Goal: Transaction & Acquisition: Purchase product/service

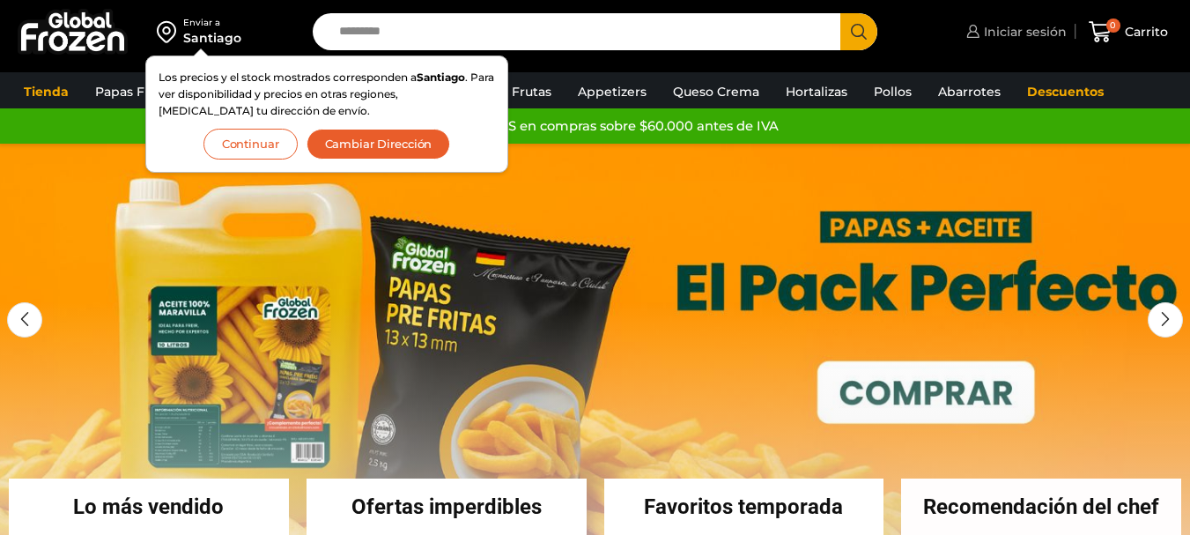
click at [1035, 33] on span "Iniciar sesión" at bounding box center [1023, 32] width 87 height 18
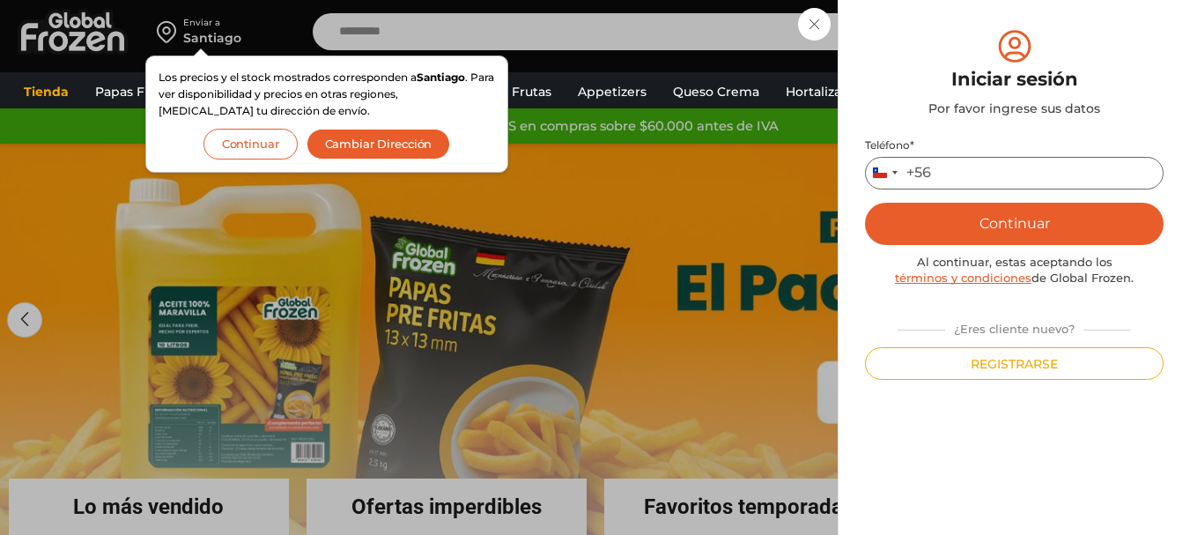
click at [1001, 176] on input "Teléfono *" at bounding box center [1014, 173] width 299 height 33
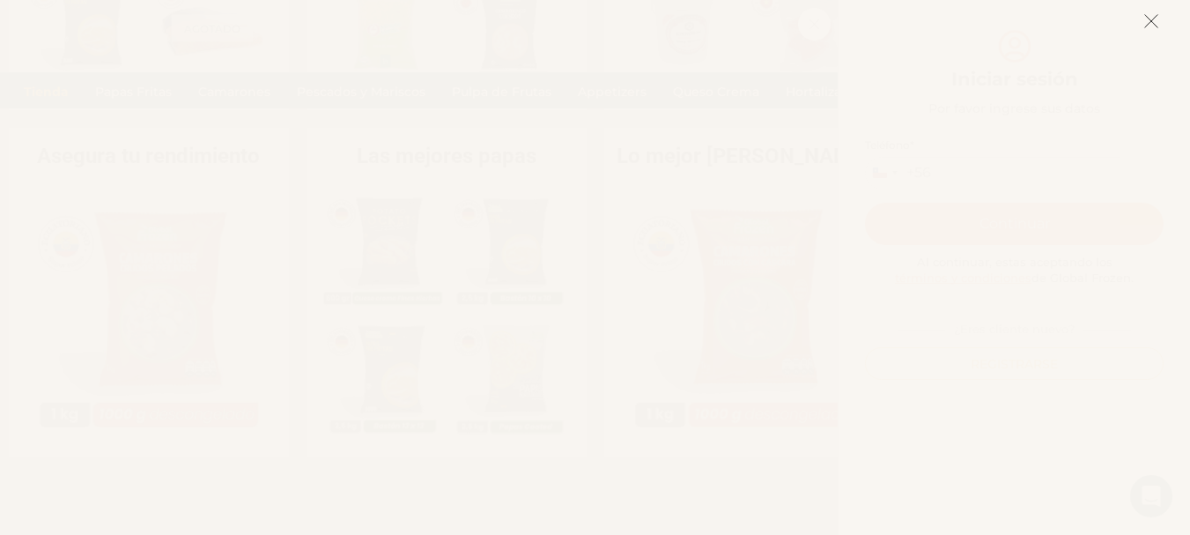
scroll to position [705, 0]
click at [1147, 26] on line at bounding box center [1151, 21] width 12 height 12
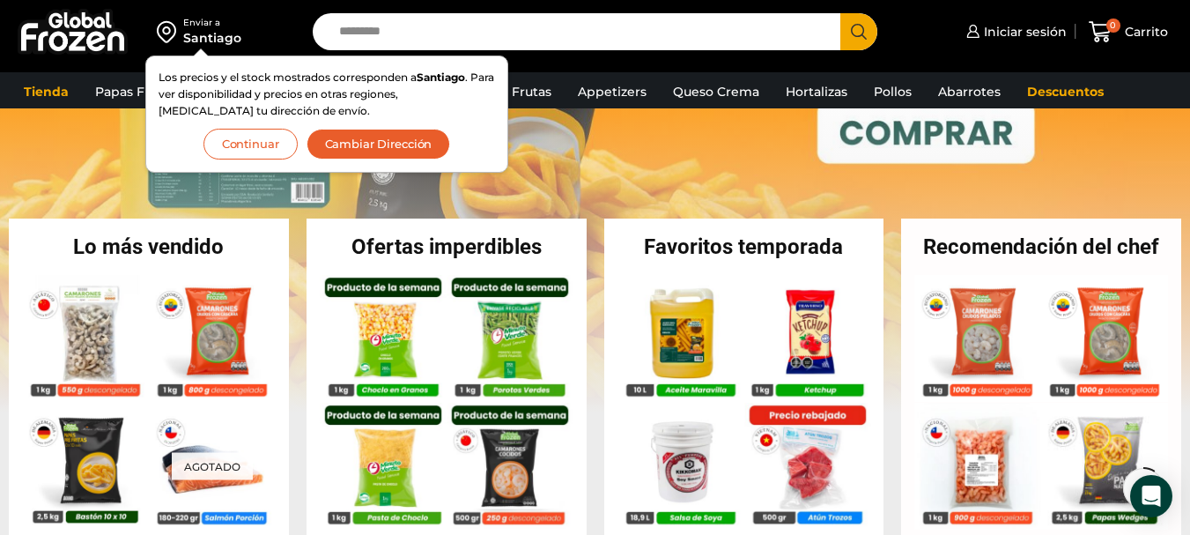
scroll to position [176, 0]
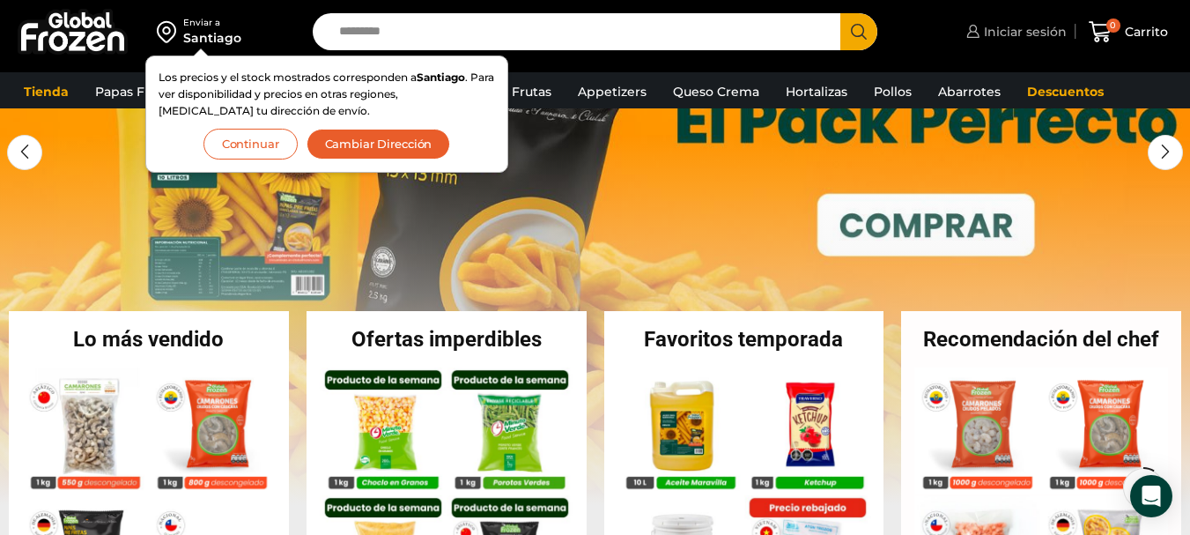
click at [1024, 32] on span "Iniciar sesión" at bounding box center [1023, 32] width 87 height 18
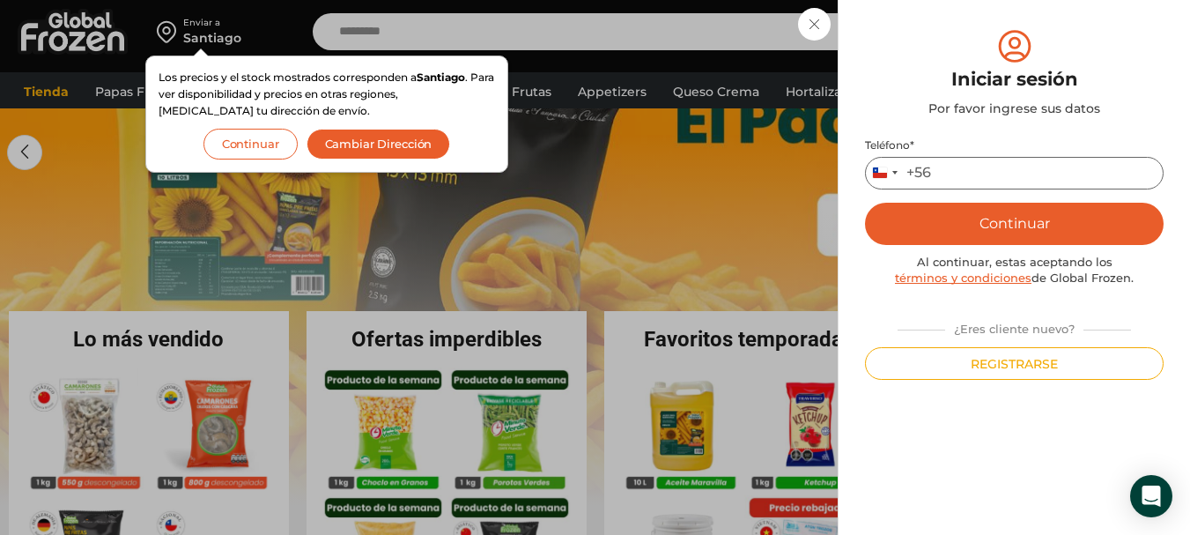
drag, startPoint x: 1053, startPoint y: 166, endPoint x: 1030, endPoint y: 183, distance: 28.9
click at [1033, 183] on input "Teléfono *" at bounding box center [1014, 173] width 299 height 33
type input "*********"
click at [1074, 205] on button "Continuar" at bounding box center [1014, 224] width 299 height 42
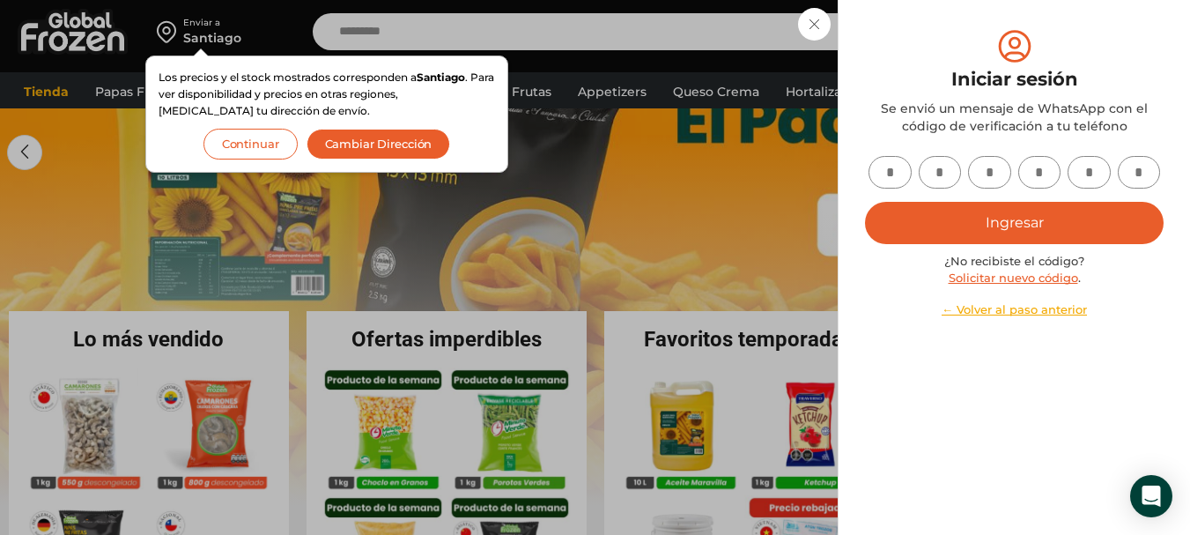
click at [889, 181] on input "text" at bounding box center [890, 172] width 43 height 33
click at [891, 174] on input "text" at bounding box center [890, 172] width 43 height 33
type input "*"
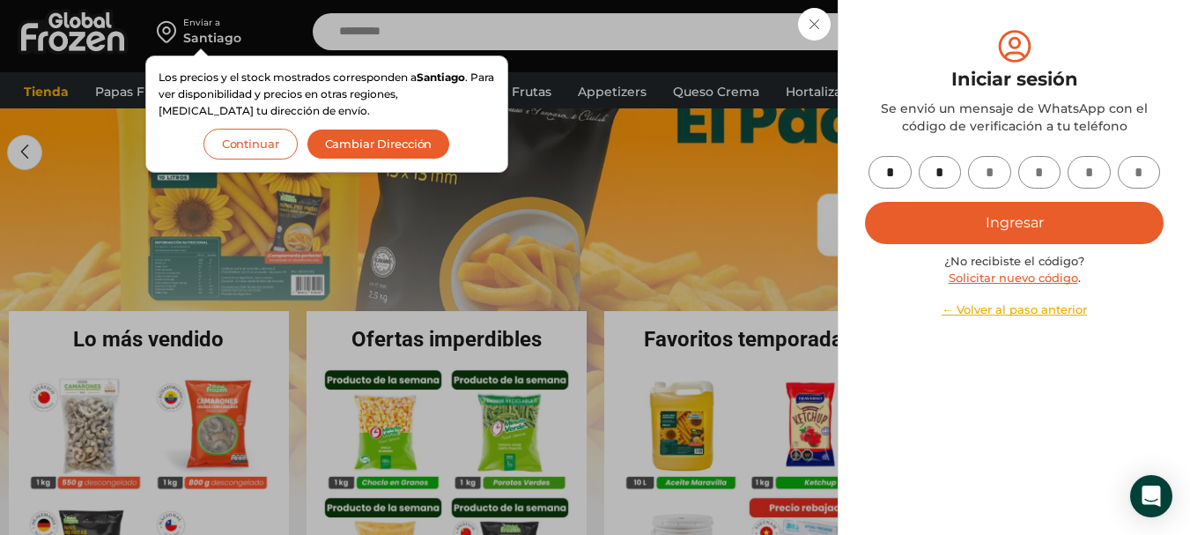
type input "*"
click at [1027, 201] on div "* * * * * * Ingresar ¿No recibiste el código? Solicitar nuevo código . ← Volver…" at bounding box center [1014, 237] width 299 height 162
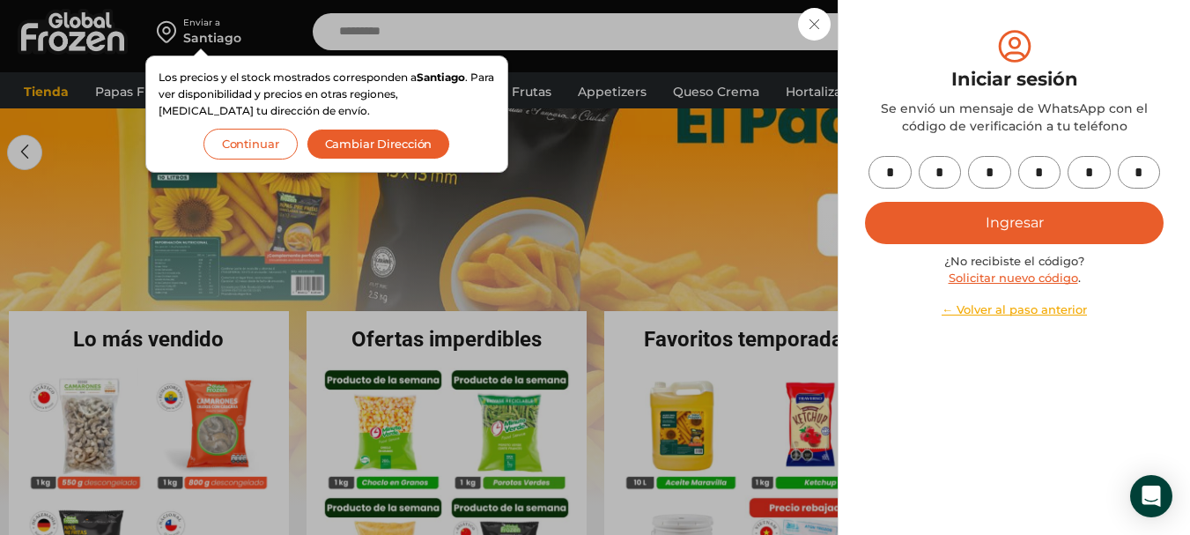
click at [1031, 205] on button "Ingresar" at bounding box center [1014, 223] width 299 height 42
click at [270, 146] on button "Continuar" at bounding box center [251, 144] width 94 height 31
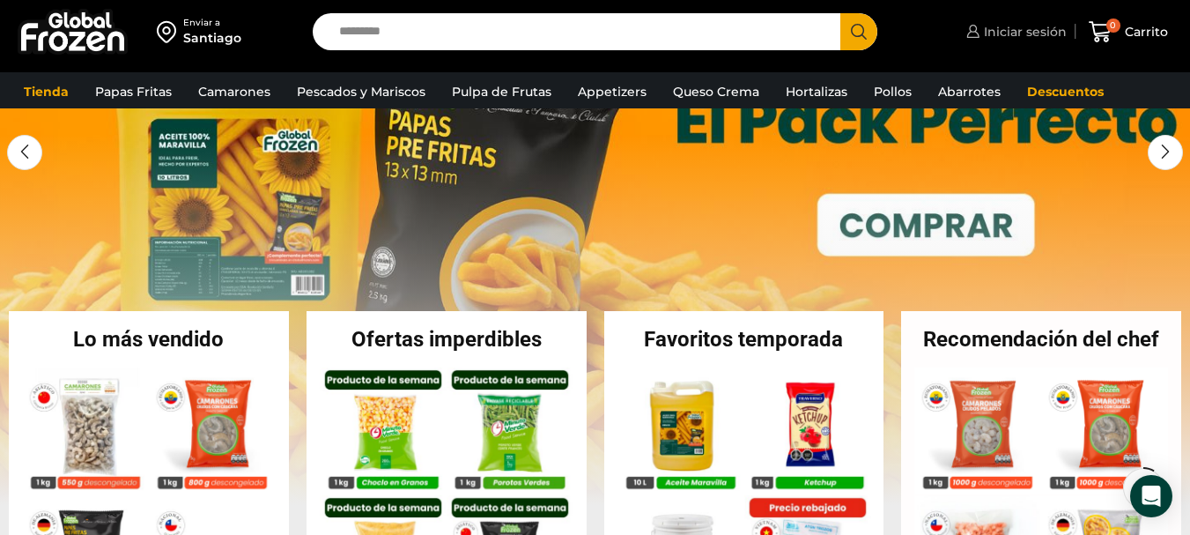
click at [1055, 38] on span "Iniciar sesión" at bounding box center [1023, 32] width 87 height 18
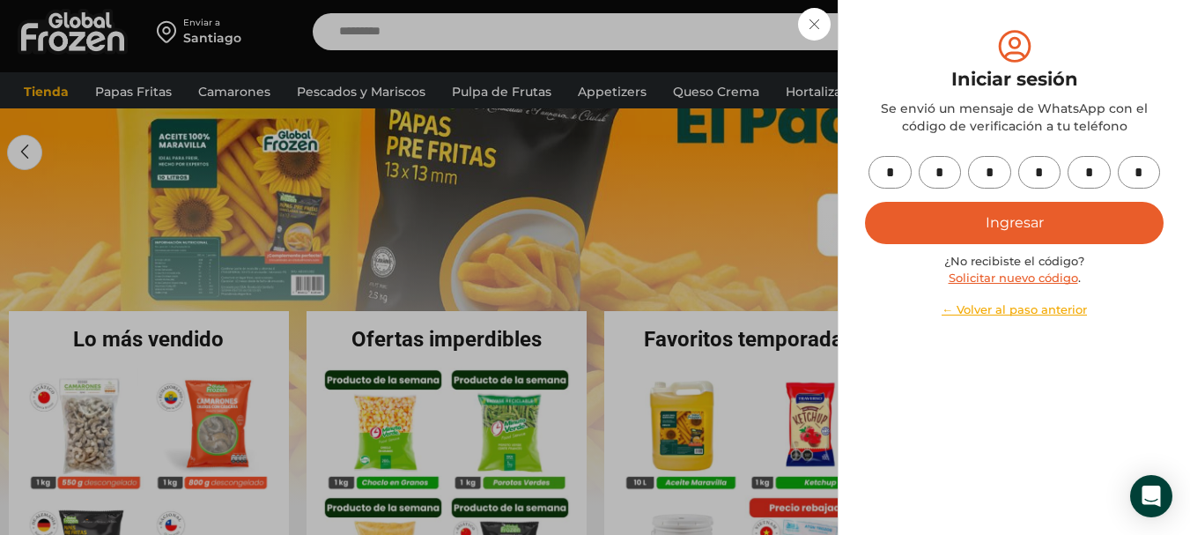
click at [1083, 221] on button "Ingresar" at bounding box center [1014, 223] width 299 height 42
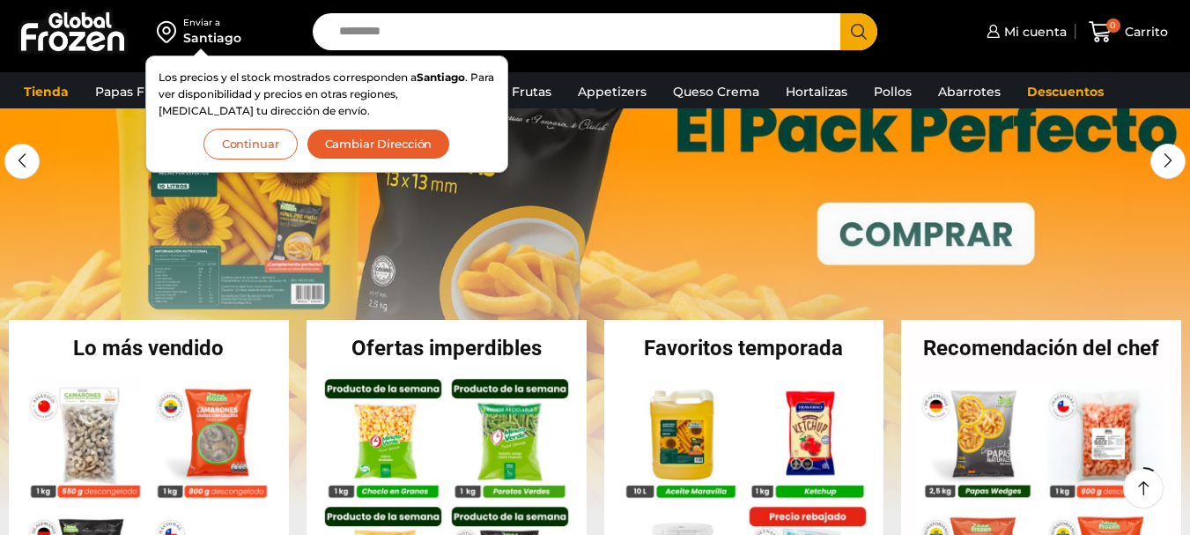
scroll to position [176, 0]
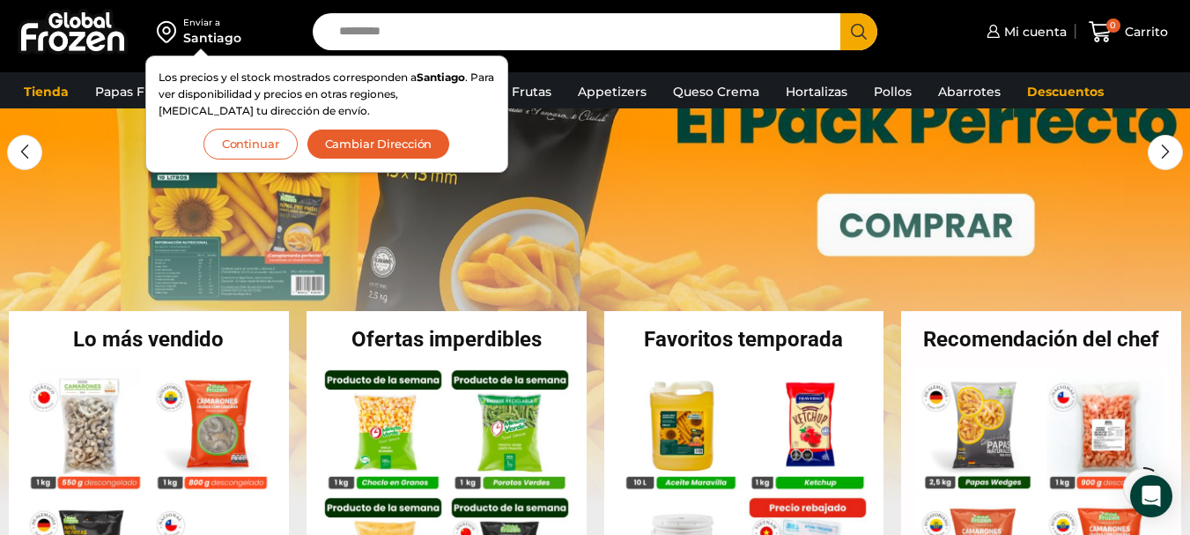
click at [280, 145] on button "Continuar" at bounding box center [251, 144] width 94 height 31
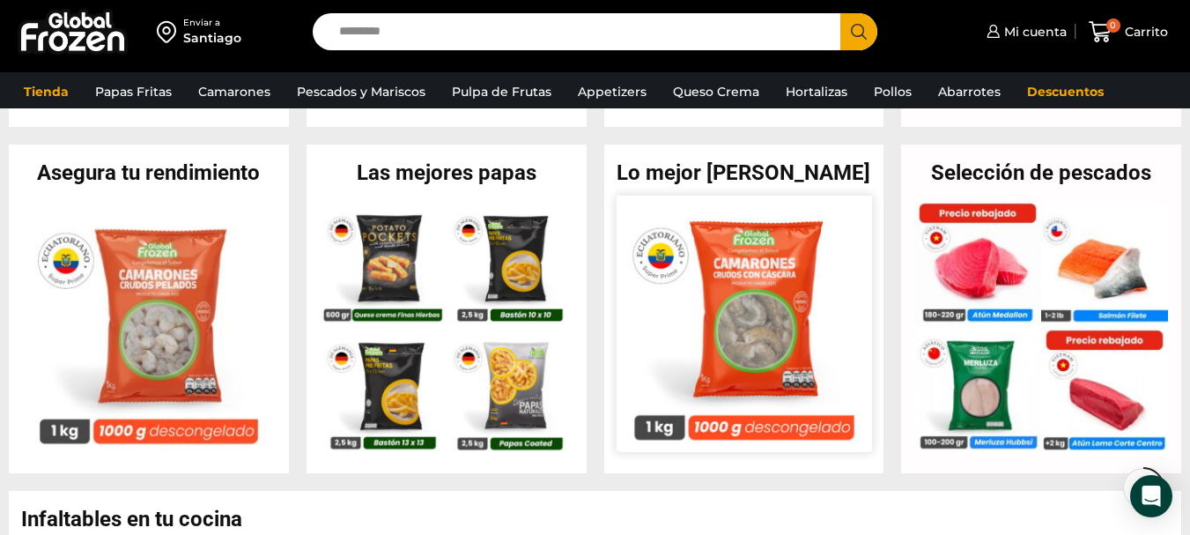
scroll to position [705, 0]
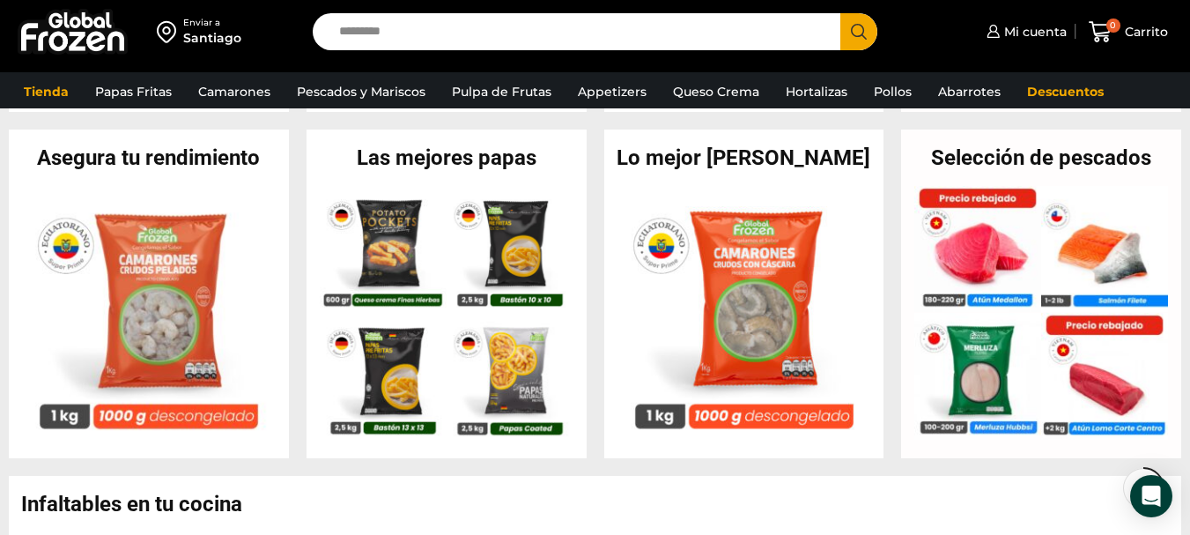
click at [555, 38] on input "Search input" at bounding box center [580, 31] width 501 height 37
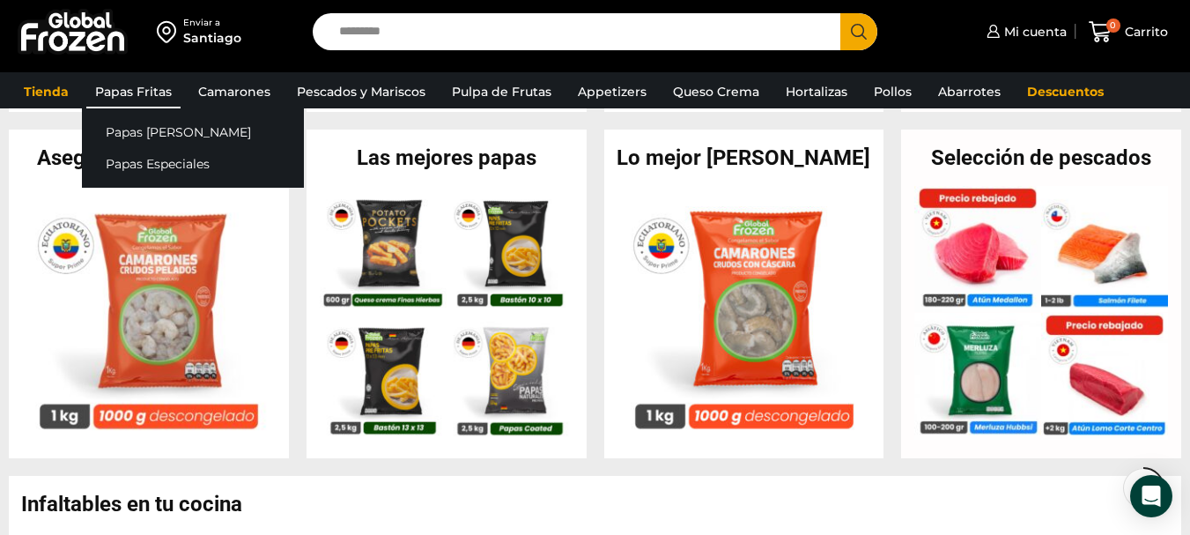
click at [153, 90] on link "Papas Fritas" at bounding box center [133, 91] width 94 height 33
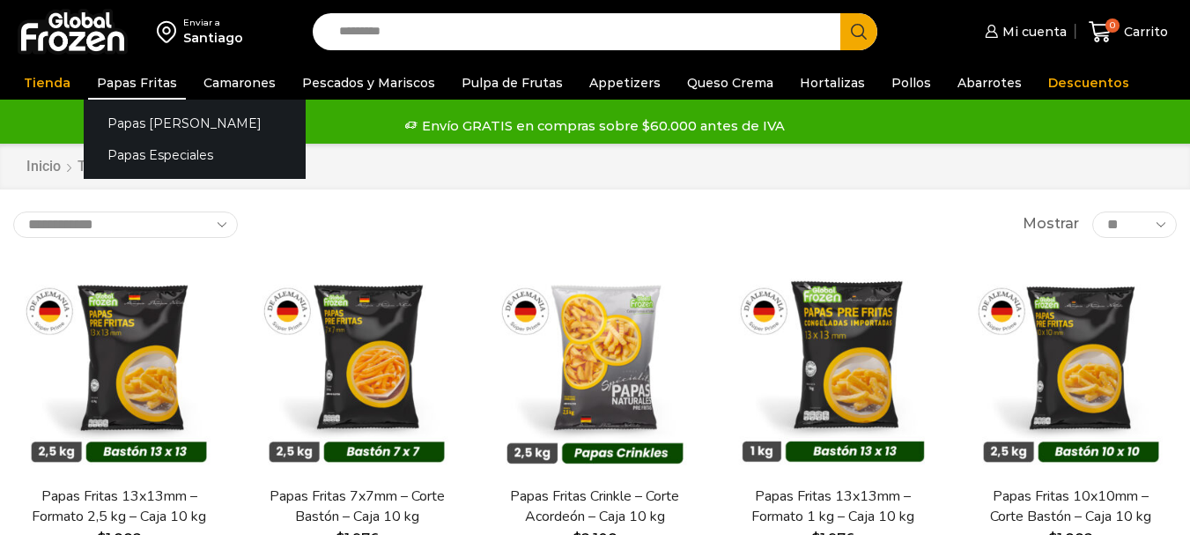
click at [122, 75] on link "Papas Fritas" at bounding box center [137, 82] width 98 height 33
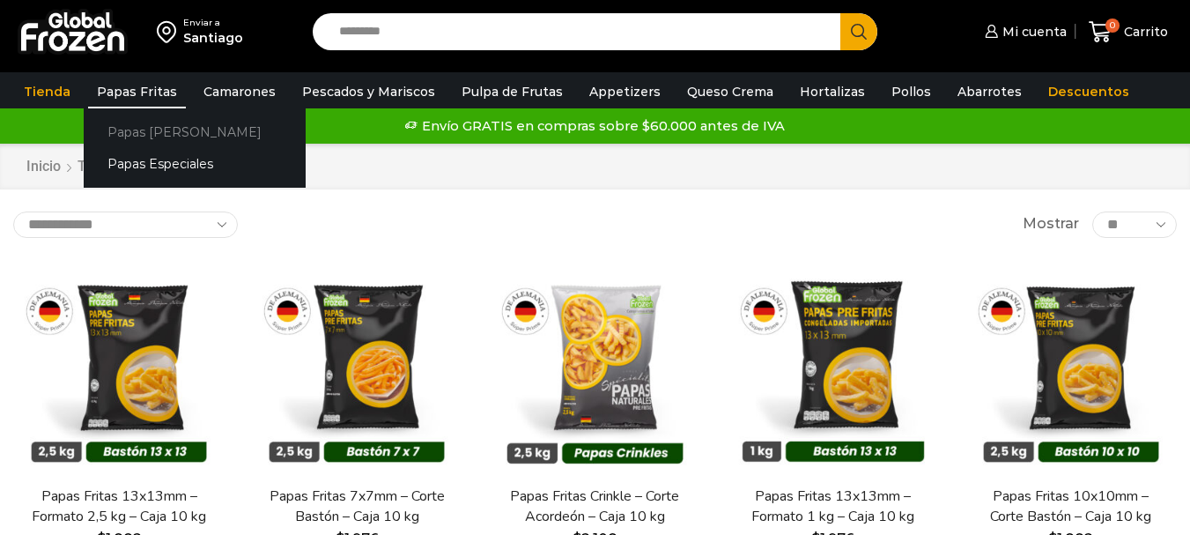
click at [144, 126] on link "Papas [PERSON_NAME]" at bounding box center [195, 131] width 222 height 33
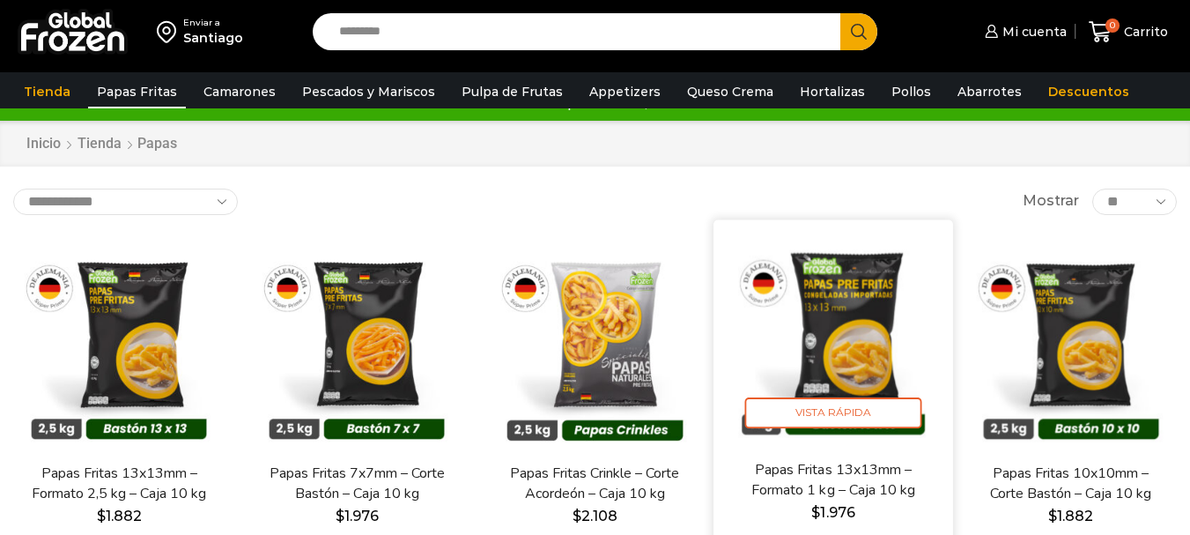
scroll to position [88, 0]
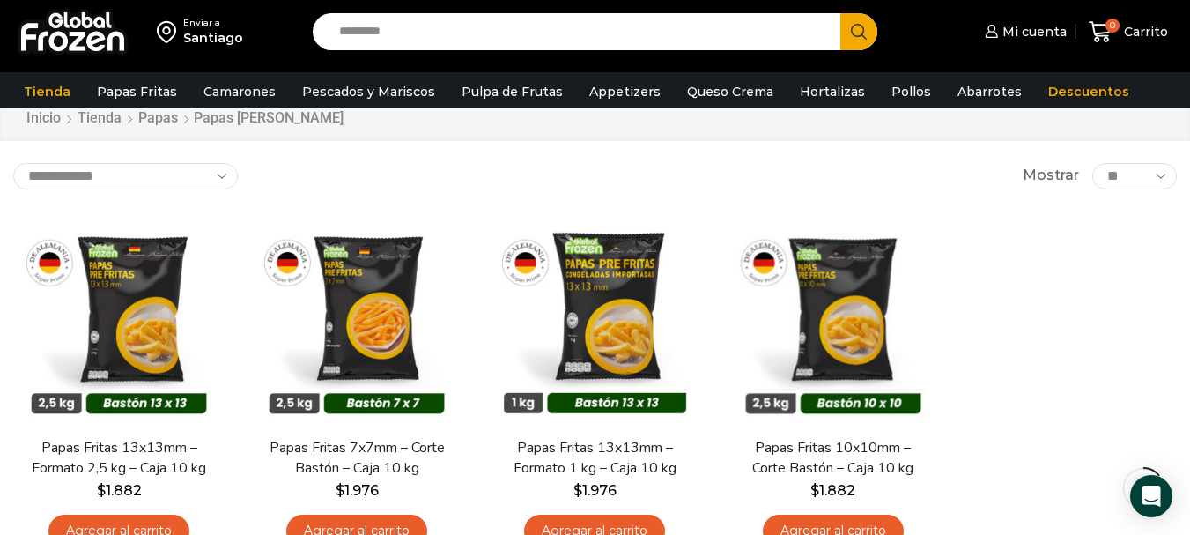
scroll to position [88, 0]
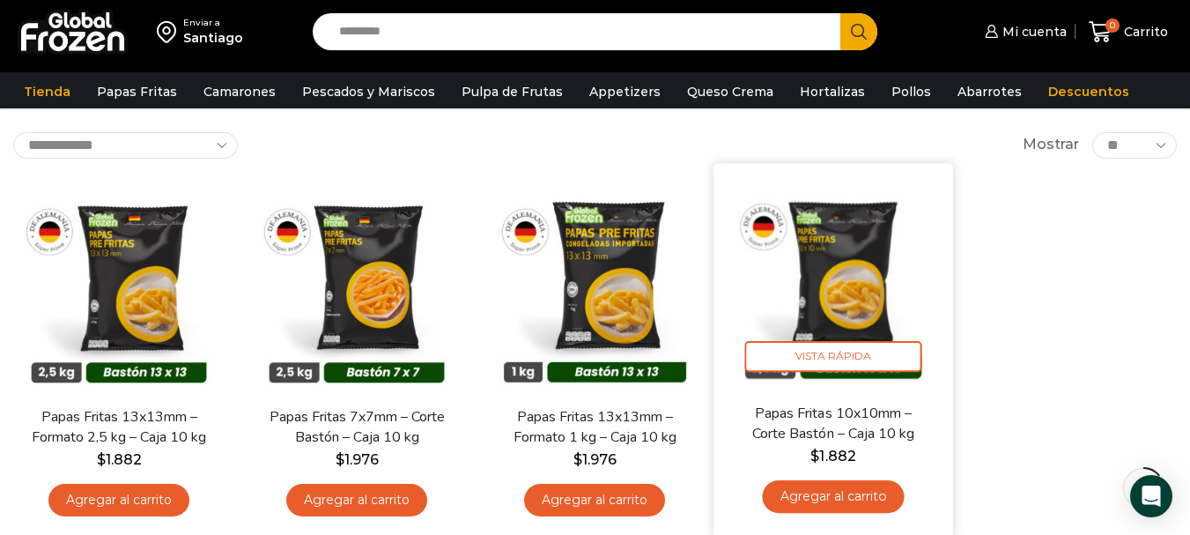
click at [889, 283] on img at bounding box center [833, 282] width 213 height 213
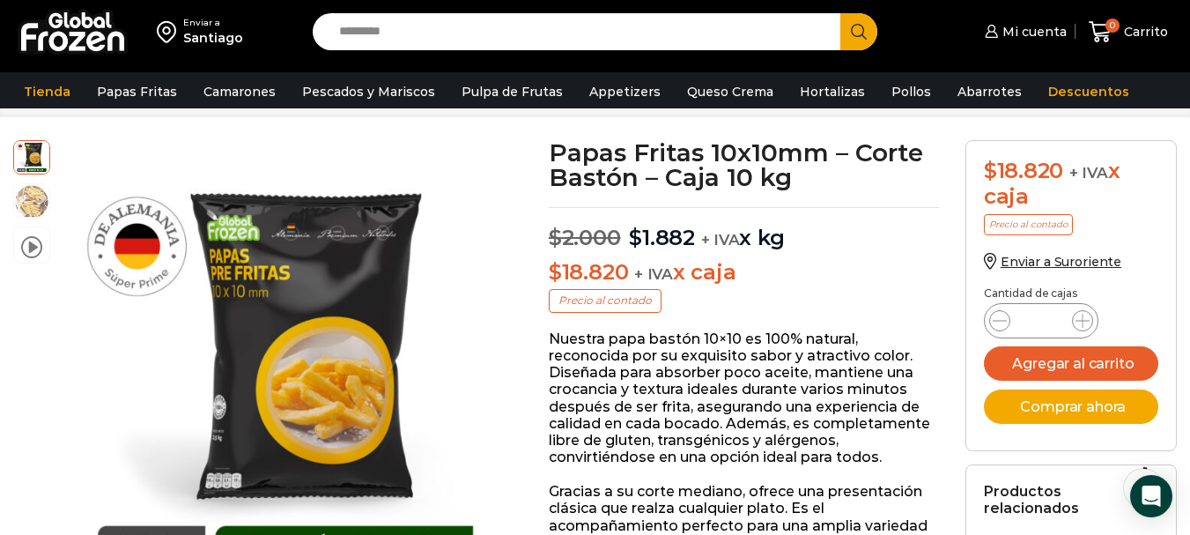
scroll to position [83, 0]
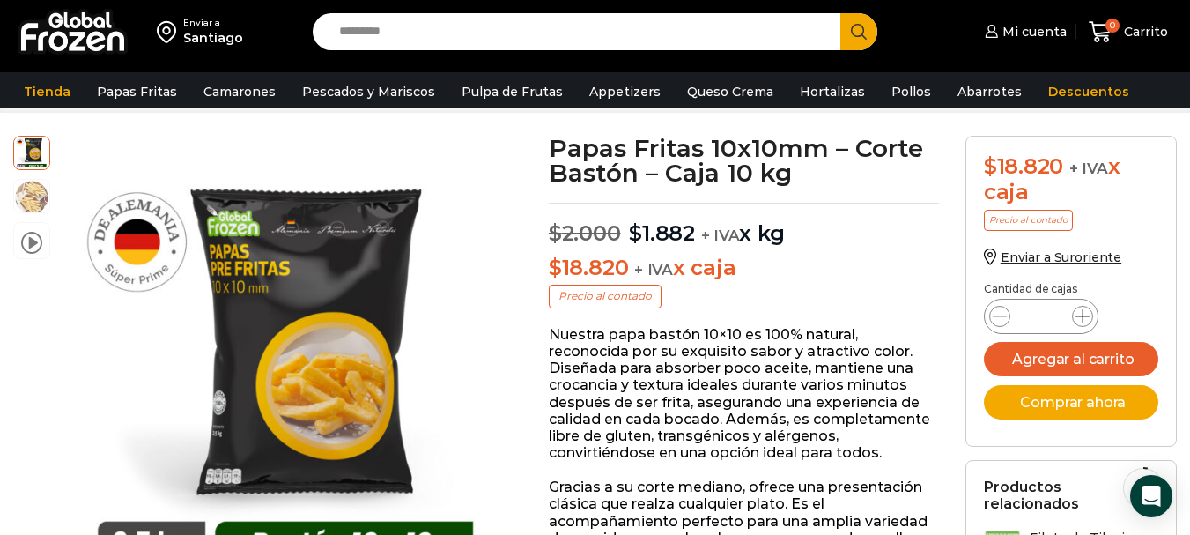
click at [1085, 324] on span at bounding box center [1082, 316] width 21 height 21
click at [995, 314] on icon at bounding box center [1000, 316] width 14 height 14
type input "*"
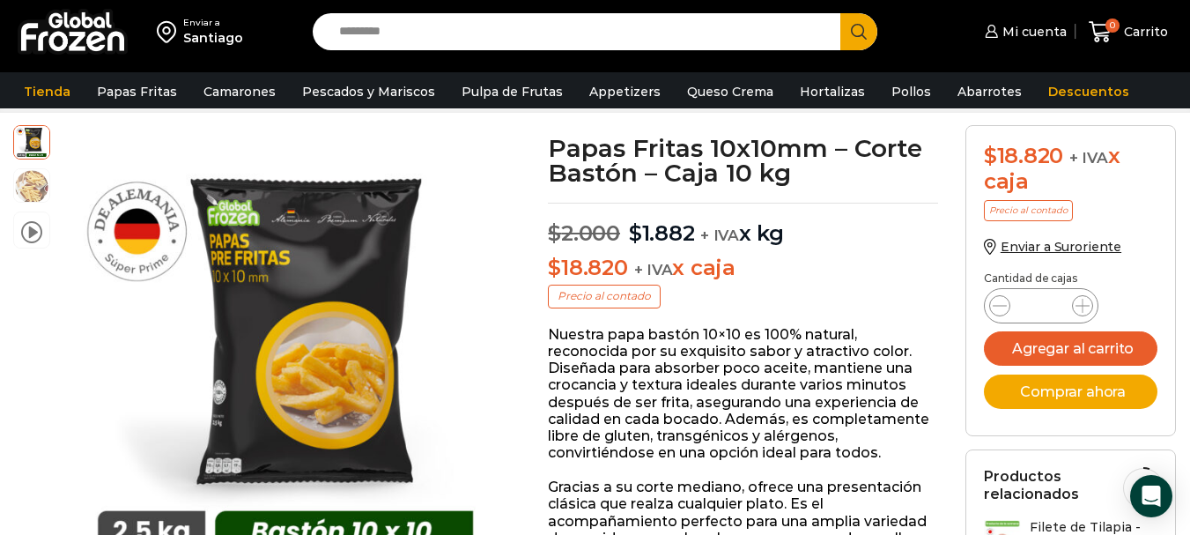
scroll to position [171, 0]
